Goal: Check status: Check status

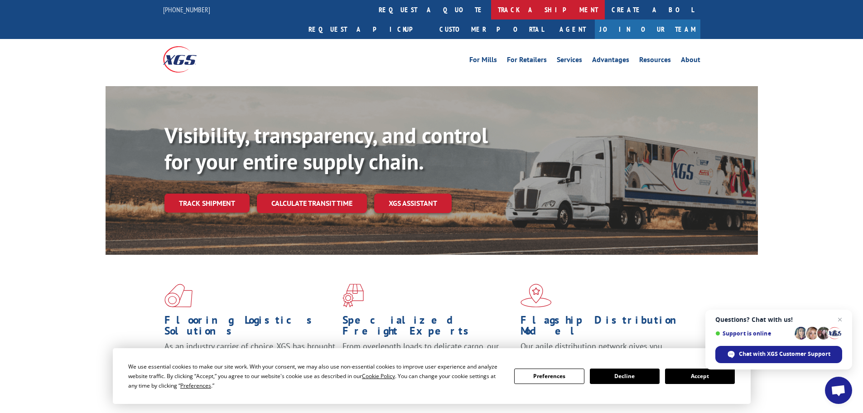
click at [491, 14] on link "track a shipment" at bounding box center [548, 9] width 114 height 19
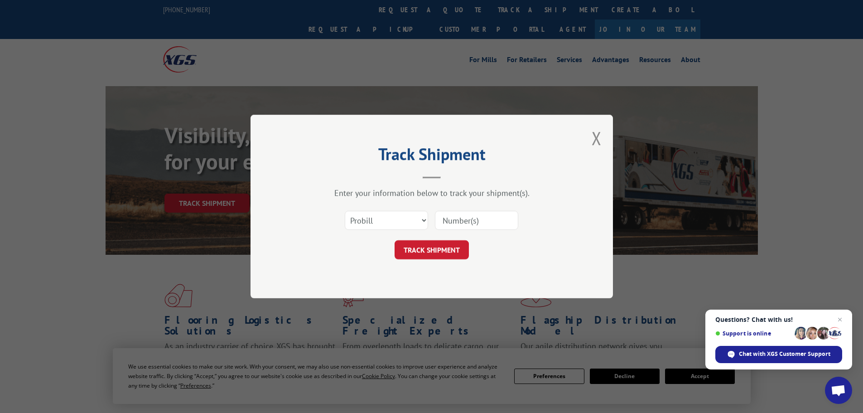
click at [455, 222] on input at bounding box center [476, 220] width 83 height 19
paste input "480069137490"
type input "480069137490"
click at [454, 246] on button "TRACK SHIPMENT" at bounding box center [432, 249] width 74 height 19
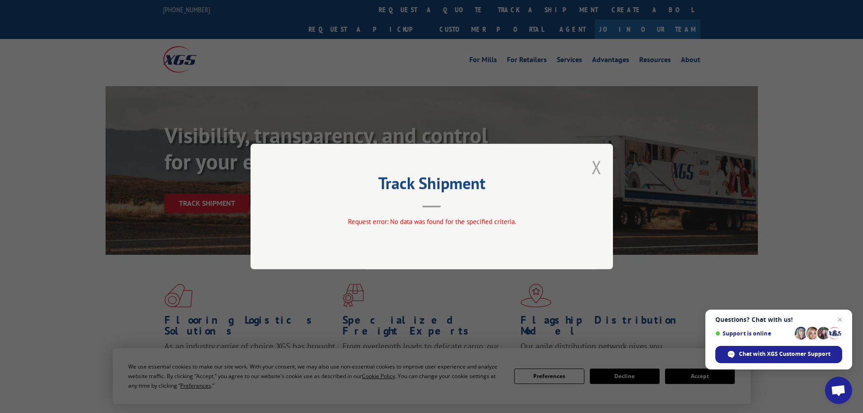
click at [597, 161] on button "Close modal" at bounding box center [597, 167] width 10 height 24
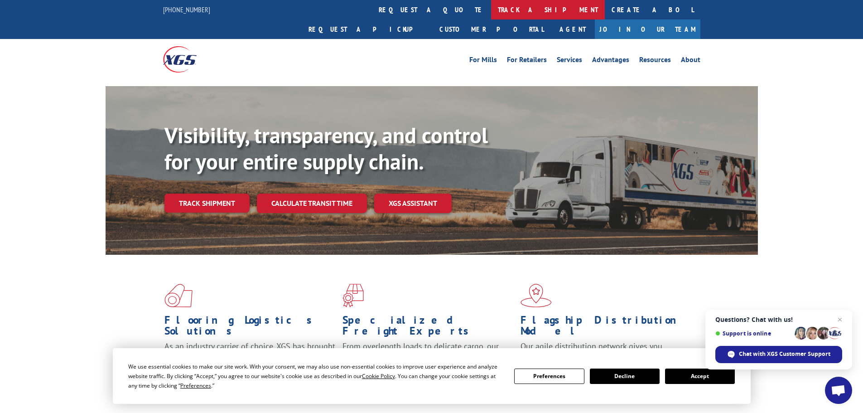
click at [491, 6] on link "track a shipment" at bounding box center [548, 9] width 114 height 19
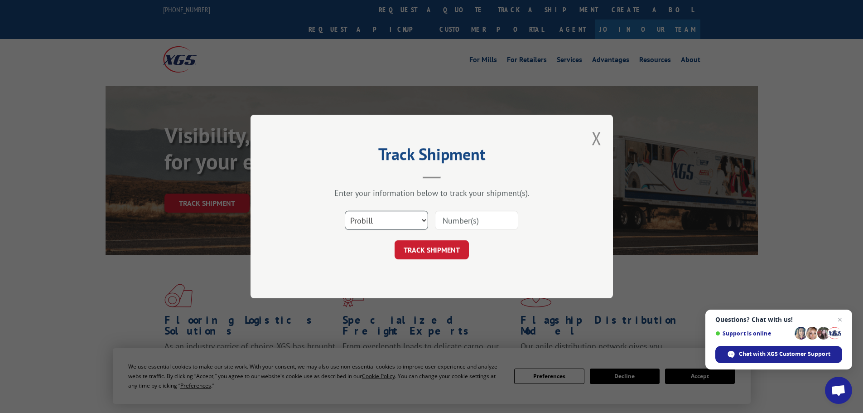
click at [377, 220] on select "Select category... Probill BOL PO" at bounding box center [386, 220] width 83 height 19
select select "bol"
click at [345, 211] on select "Select category... Probill BOL PO" at bounding box center [386, 220] width 83 height 19
click at [477, 212] on input at bounding box center [476, 220] width 83 height 19
paste input "480069137490"
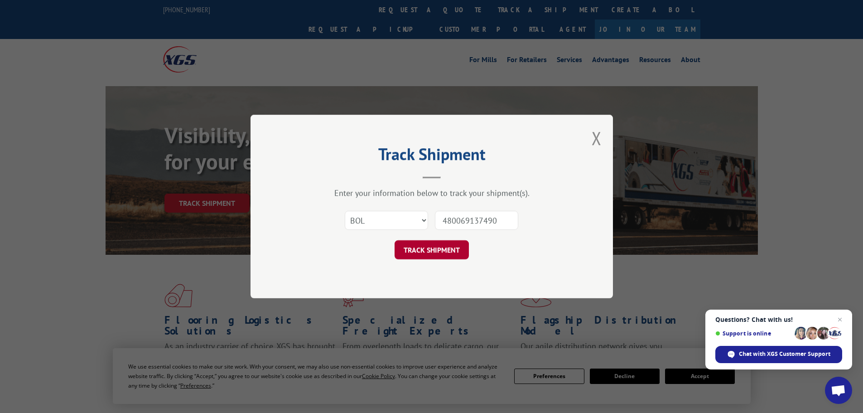
type input "480069137490"
click at [446, 255] on button "TRACK SHIPMENT" at bounding box center [432, 249] width 74 height 19
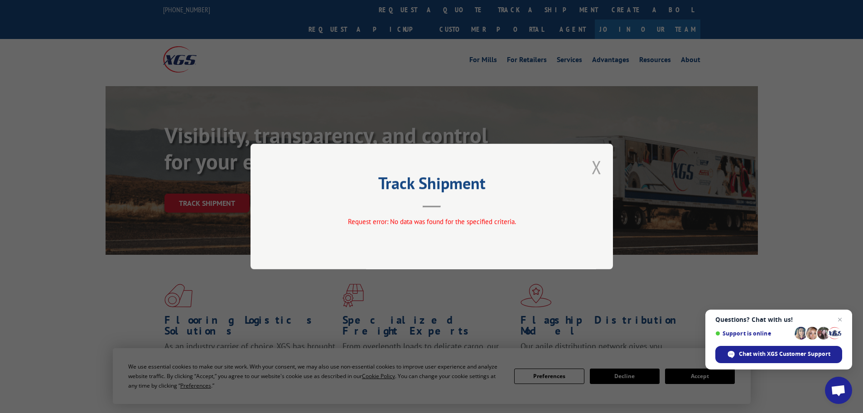
click at [592, 171] on button "Close modal" at bounding box center [597, 167] width 10 height 24
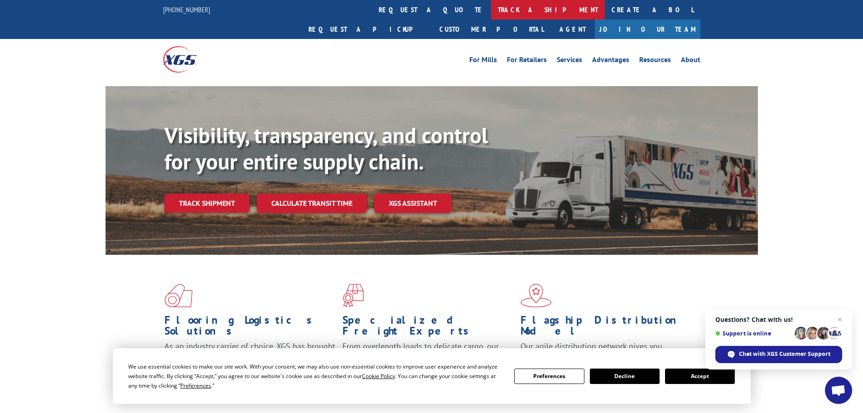
click at [491, 15] on link "track a shipment" at bounding box center [548, 9] width 114 height 19
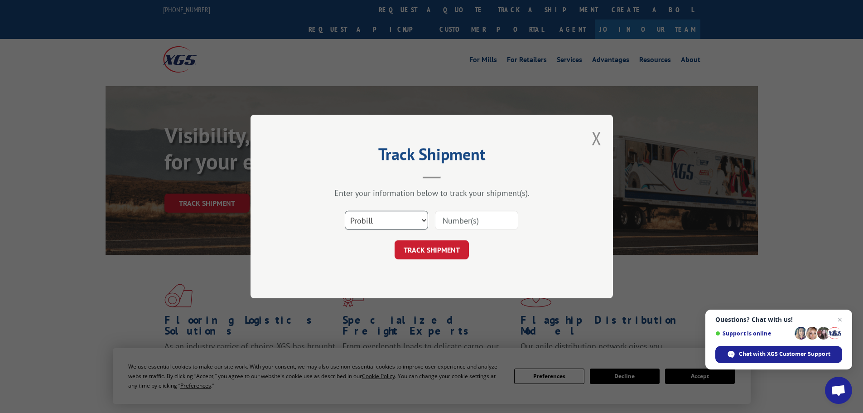
click at [380, 224] on select "Select category... Probill BOL PO" at bounding box center [386, 220] width 83 height 19
select select "po"
click at [345, 211] on select "Select category... Probill BOL PO" at bounding box center [386, 220] width 83 height 19
click at [471, 230] on div at bounding box center [476, 220] width 83 height 21
click at [474, 223] on input at bounding box center [476, 220] width 83 height 19
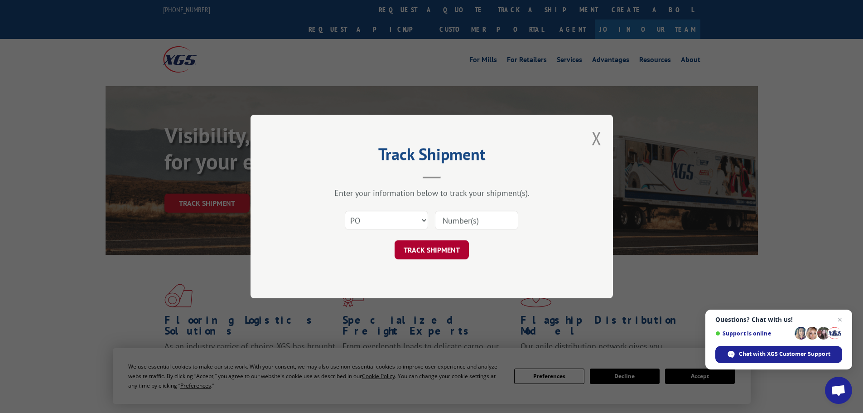
paste input "480069137490"
type input "480069137490"
click at [451, 249] on button "TRACK SHIPMENT" at bounding box center [432, 249] width 74 height 19
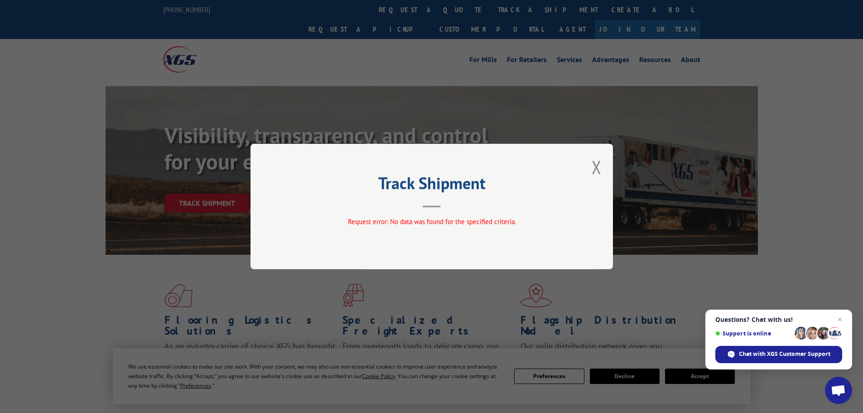
click at [602, 174] on div "Track Shipment Request error: No data was found for the specified criteria." at bounding box center [432, 207] width 362 height 126
click at [604, 172] on div "Track Shipment Request error: No data was found for the specified criteria." at bounding box center [432, 207] width 362 height 126
click at [603, 171] on div "Track Shipment Request error: No data was found for the specified criteria." at bounding box center [432, 207] width 362 height 126
click at [596, 168] on button "Close modal" at bounding box center [597, 167] width 10 height 24
